Goal: Communication & Community: Answer question/provide support

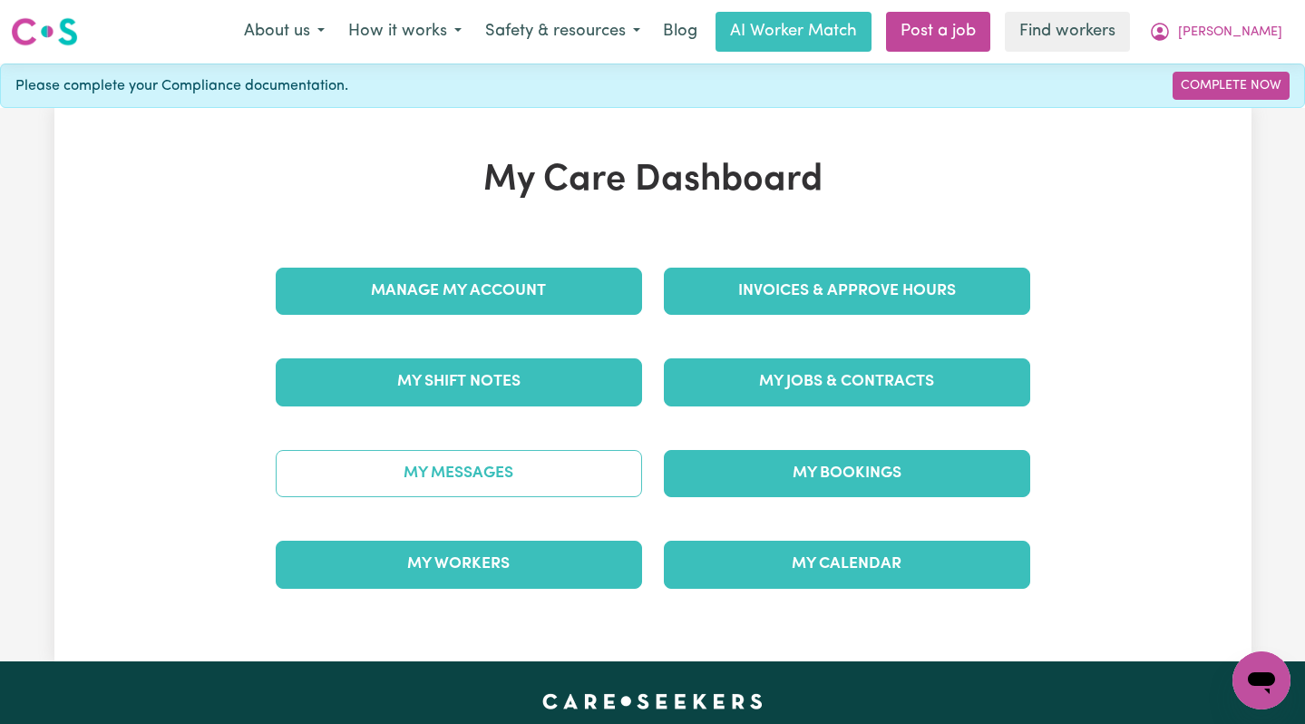
click at [586, 488] on link "My Messages" at bounding box center [459, 473] width 366 height 47
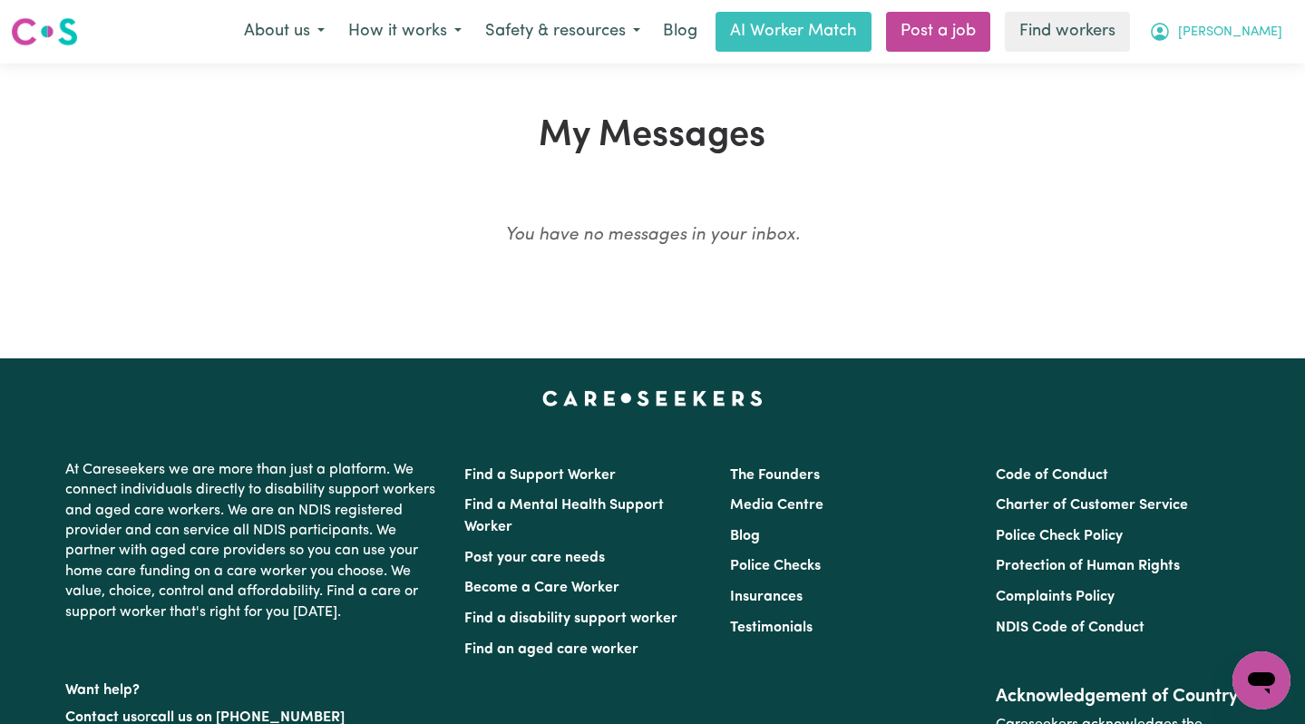
click at [1171, 30] on icon "My Account" at bounding box center [1160, 32] width 22 height 22
click at [1230, 107] on link "Logout" at bounding box center [1221, 104] width 143 height 34
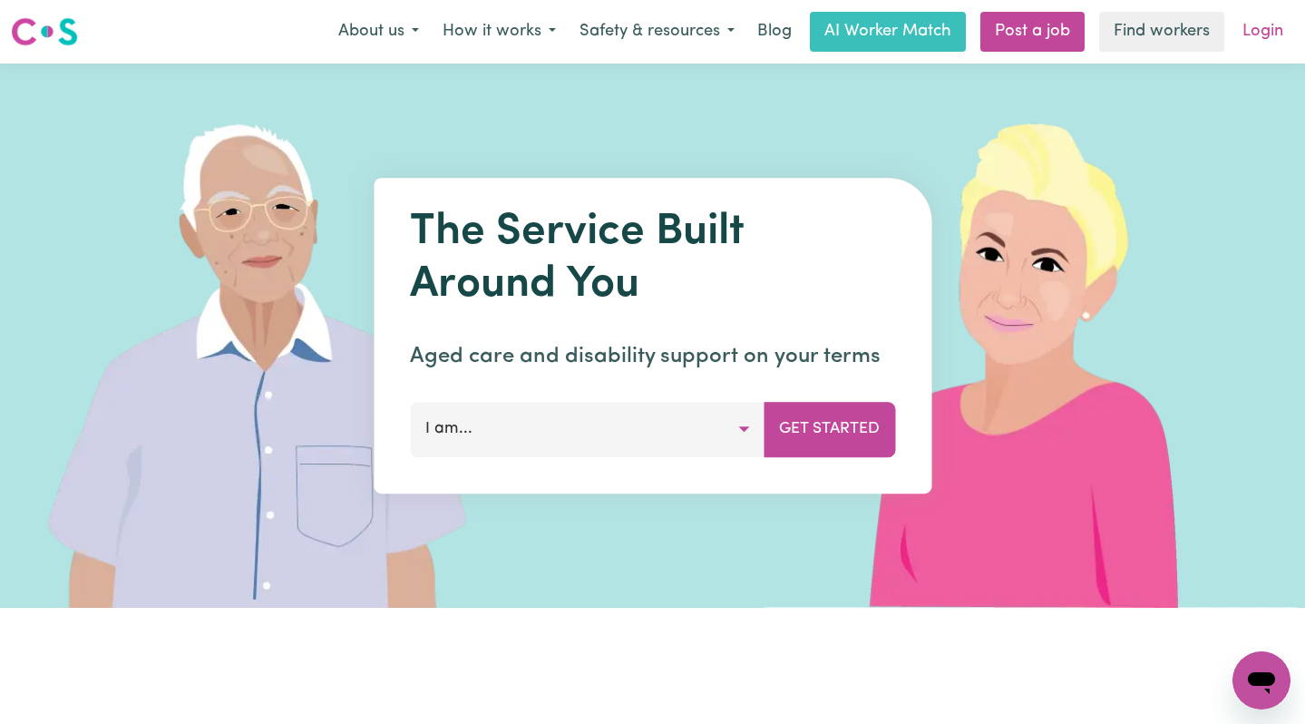
click at [1253, 48] on link "Login" at bounding box center [1263, 32] width 63 height 40
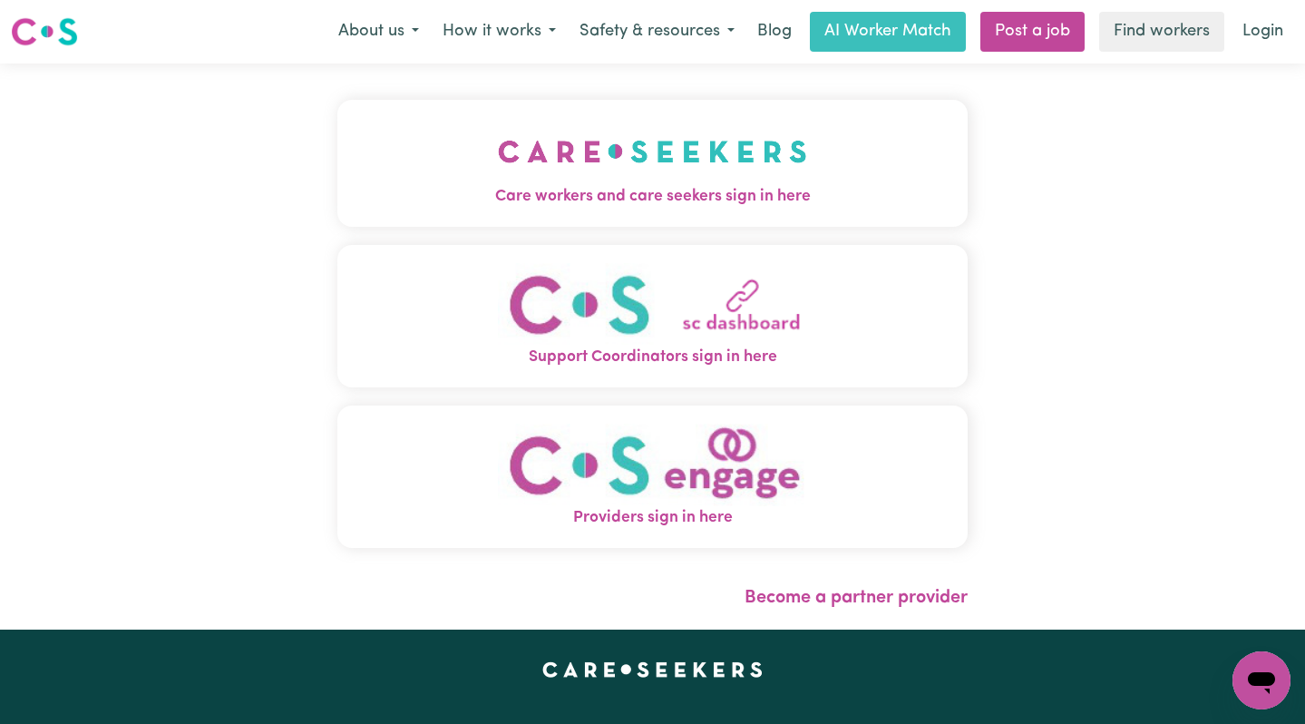
click at [706, 179] on img "Care workers and care seekers sign in here" at bounding box center [652, 151] width 309 height 67
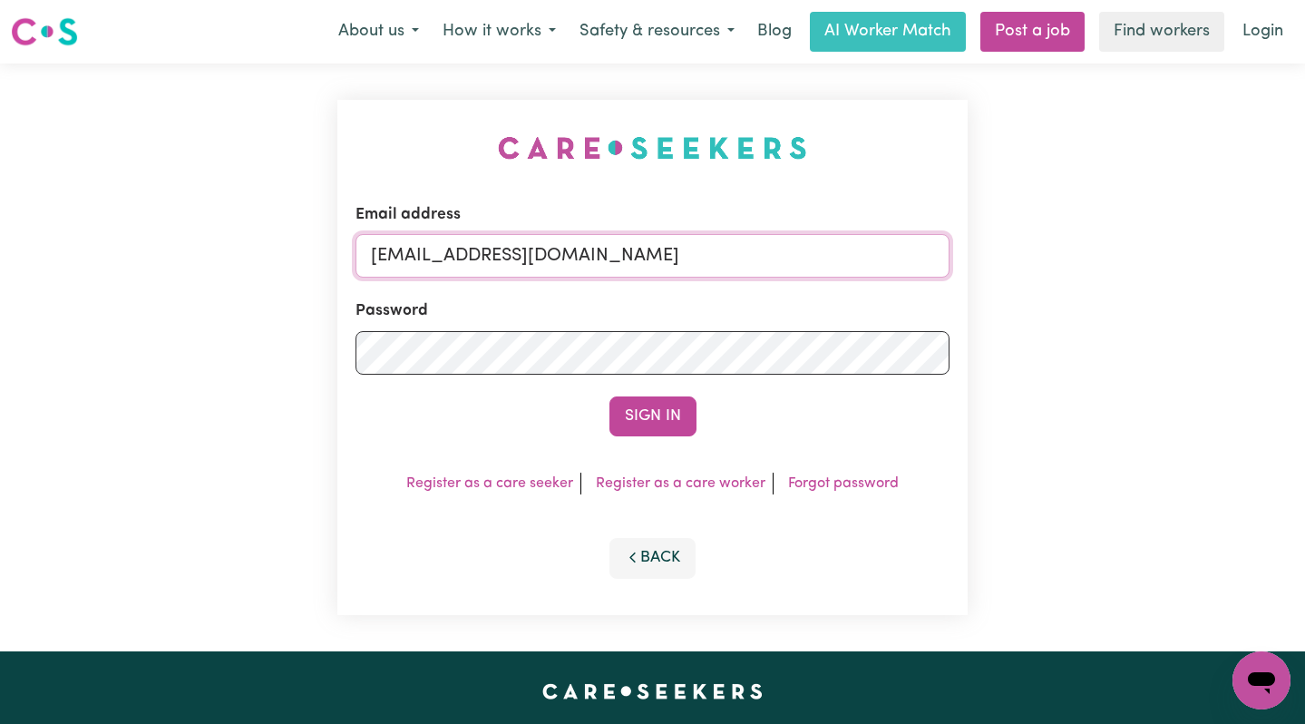
click at [791, 258] on input "[EMAIL_ADDRESS][DOMAIN_NAME]" at bounding box center [653, 256] width 595 height 44
click at [735, 260] on input "[EMAIL_ADDRESS][DOMAIN_NAME]" at bounding box center [653, 256] width 595 height 44
drag, startPoint x: 789, startPoint y: 257, endPoint x: 465, endPoint y: 261, distance: 323.8
click at [465, 261] on input "[EMAIL_ADDRESS][DOMAIN_NAME]" at bounding box center [653, 256] width 595 height 44
paste input "oHOC"
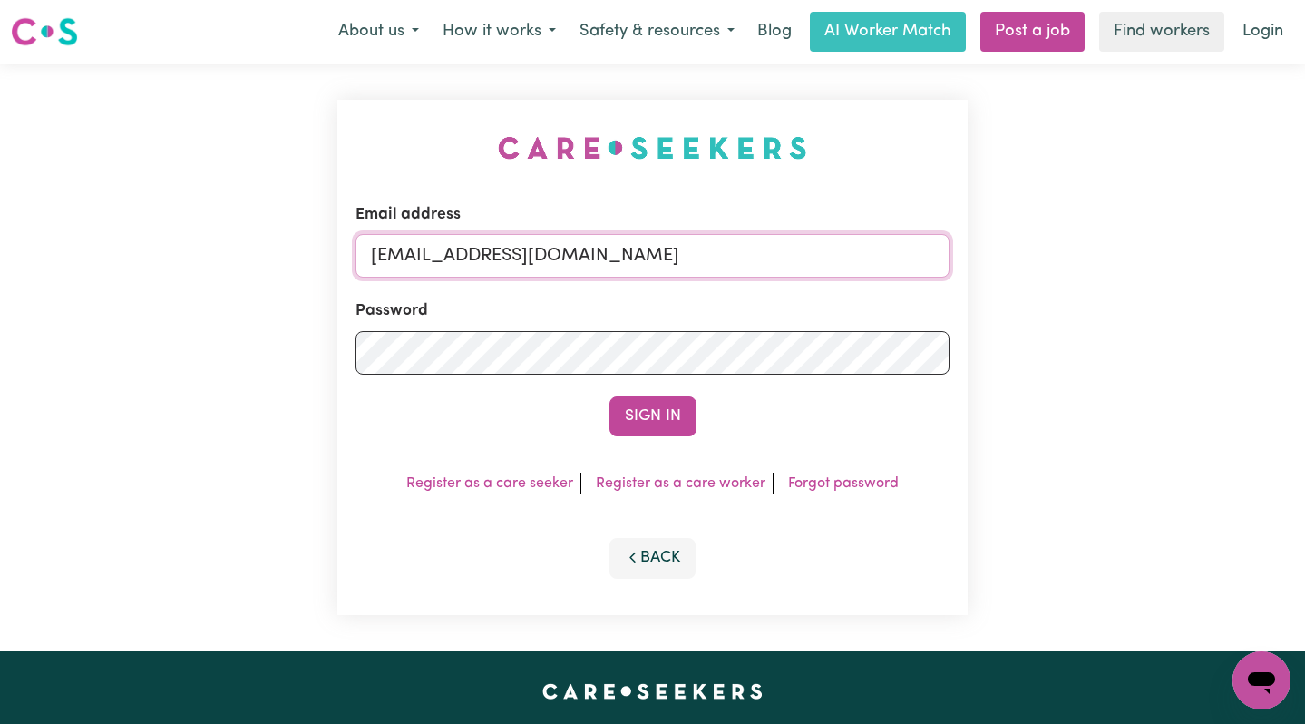
type input "[EMAIL_ADDRESS][DOMAIN_NAME]"
click at [609, 396] on button "Sign In" at bounding box center [652, 416] width 87 height 40
